Goal: Task Accomplishment & Management: Manage account settings

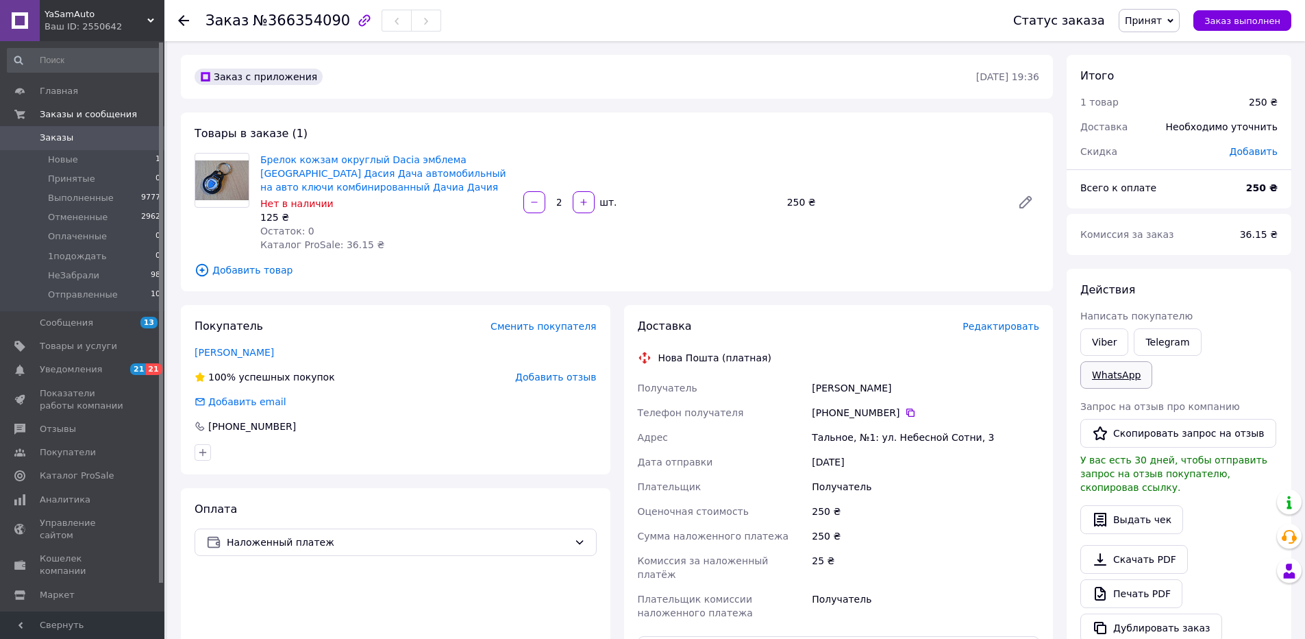
click at [1153, 361] on link "WhatsApp" at bounding box center [1117, 374] width 72 height 27
click at [582, 539] on icon at bounding box center [579, 542] width 11 height 11
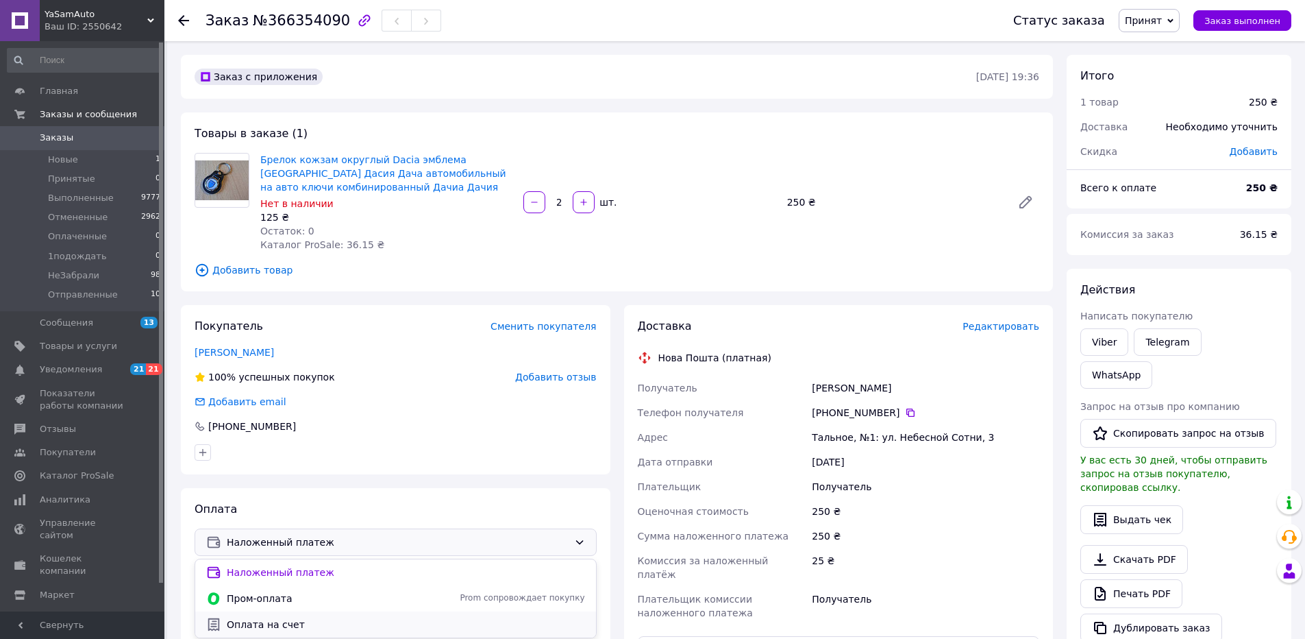
click at [264, 624] on span "Оплата на счет" at bounding box center [406, 624] width 358 height 14
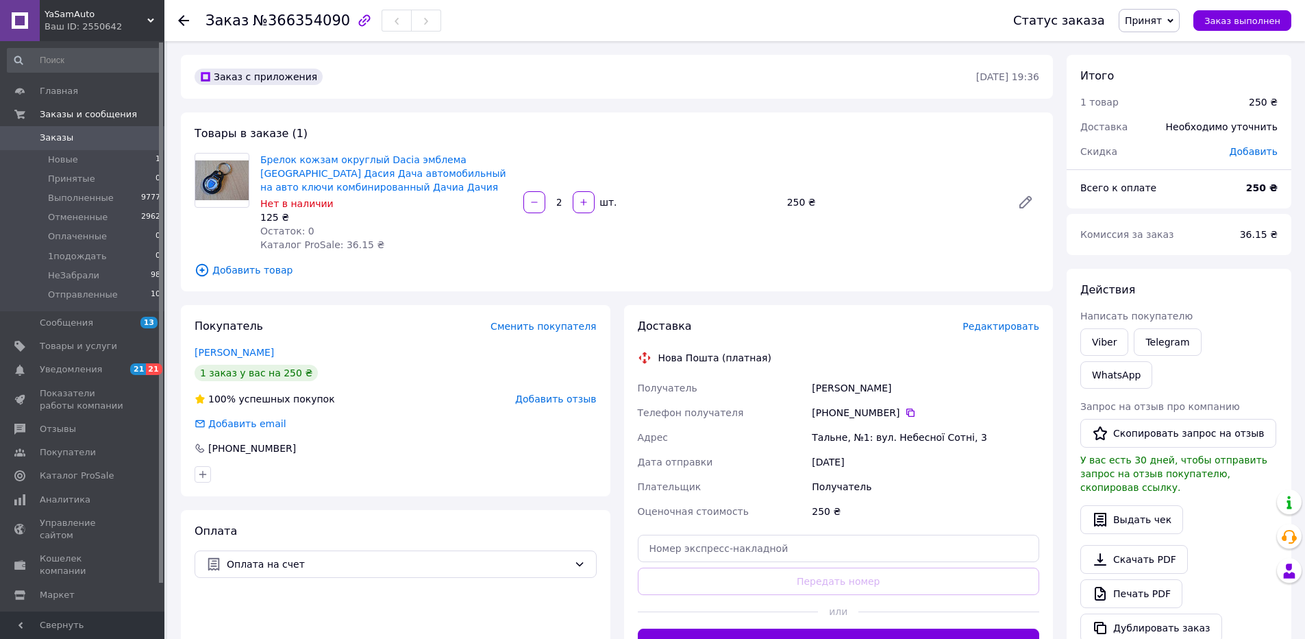
click at [297, 21] on span "№366354090" at bounding box center [301, 20] width 97 height 16
copy span "366354090"
